Goal: Task Accomplishment & Management: Manage account settings

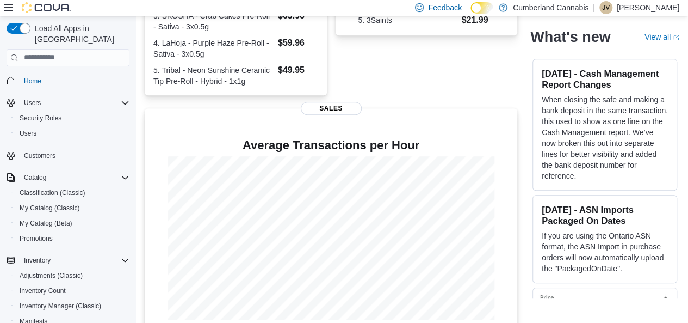
scroll to position [332, 0]
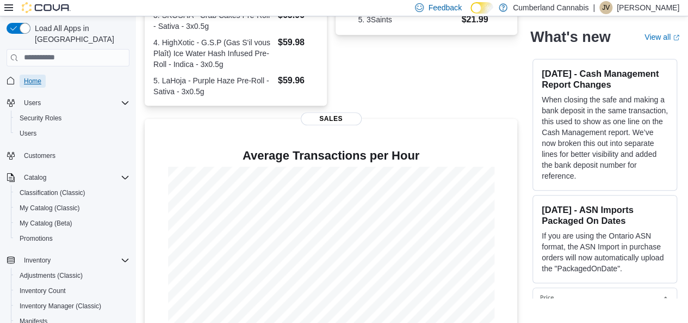
click at [35, 77] on span "Home" at bounding box center [32, 81] width 17 height 9
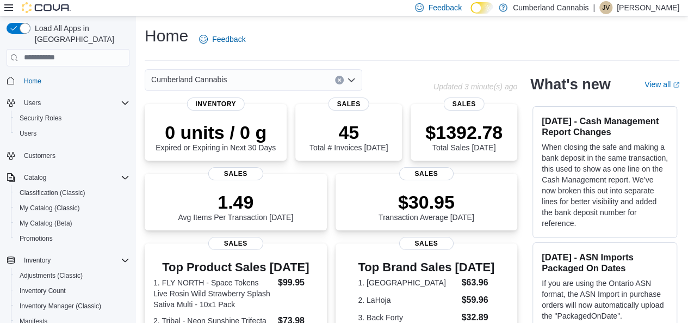
click at [640, 15] on div "Feedback Dark Mode Cumberland Cannabis | JV [PERSON_NAME]" at bounding box center [545, 8] width 269 height 22
click at [638, 9] on p "[PERSON_NAME]" at bounding box center [648, 7] width 63 height 13
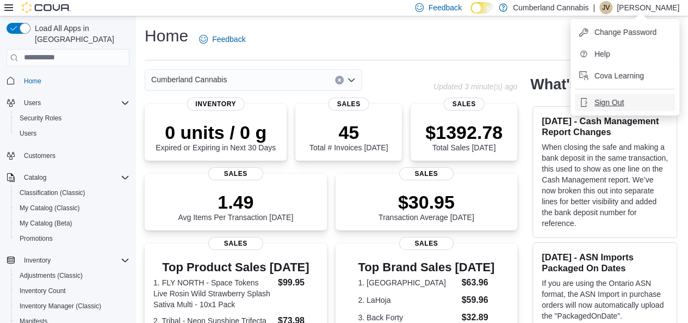
click at [620, 106] on span "Sign Out" at bounding box center [609, 102] width 29 height 11
